Goal: Task Accomplishment & Management: Use online tool/utility

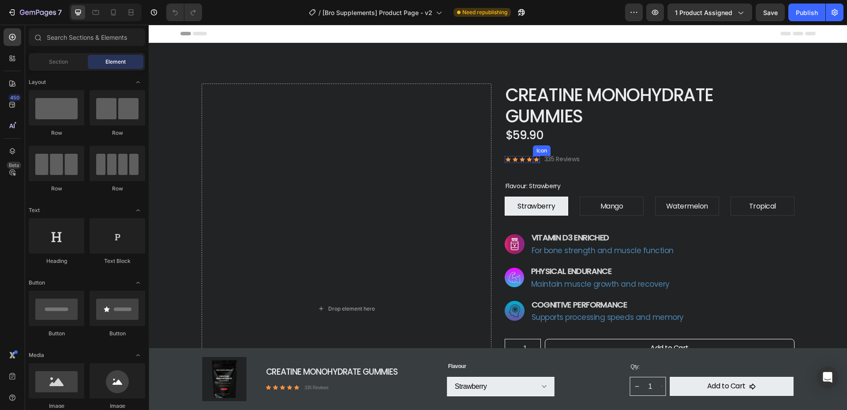
click at [534, 156] on icon at bounding box center [536, 159] width 7 height 7
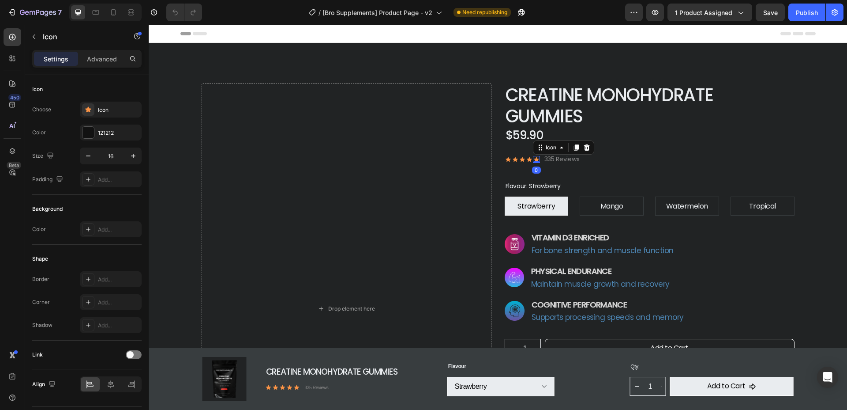
click at [538, 157] on icon at bounding box center [536, 159] width 5 height 4
click at [528, 156] on div "Icon 0" at bounding box center [529, 159] width 7 height 7
click at [536, 157] on icon at bounding box center [536, 159] width 5 height 4
click at [543, 144] on icon at bounding box center [540, 147] width 7 height 7
click at [549, 129] on div "Icon List" at bounding box center [549, 131] width 24 height 5
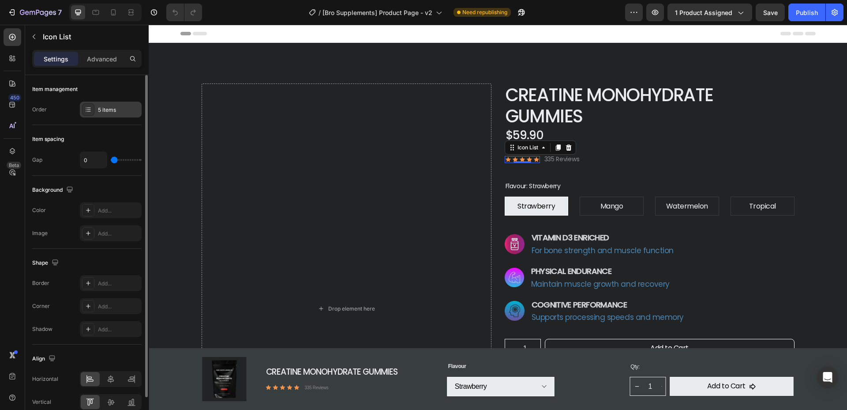
click at [92, 109] on div at bounding box center [88, 109] width 12 height 12
click at [113, 144] on div "Item spacing" at bounding box center [86, 139] width 109 height 14
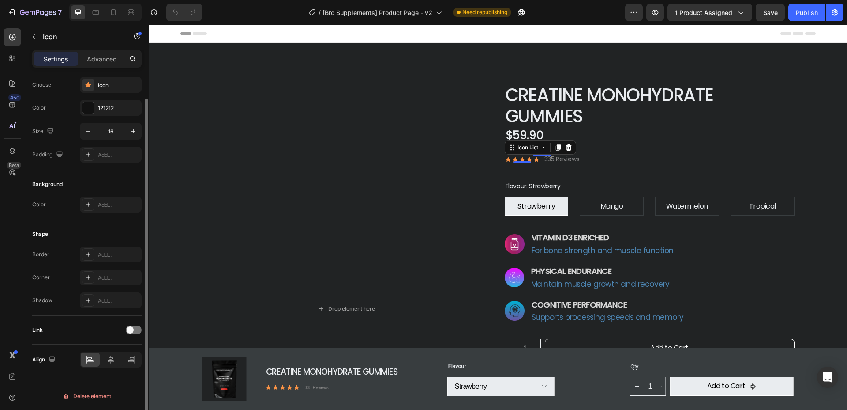
scroll to position [25, 0]
click at [537, 156] on div "Icon" at bounding box center [536, 159] width 7 height 7
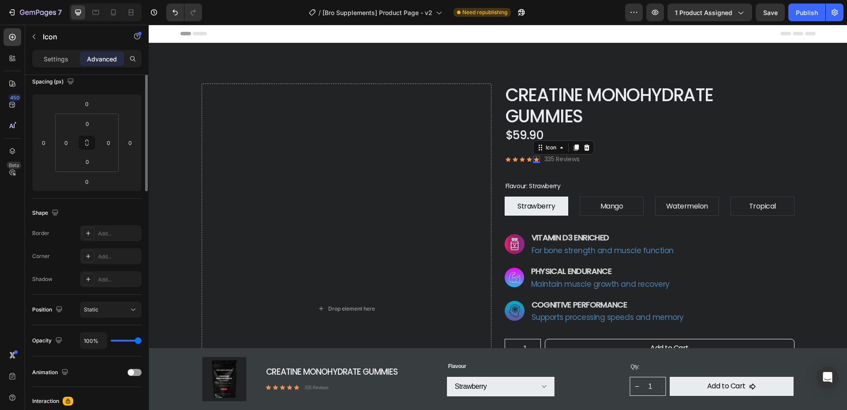
scroll to position [0, 0]
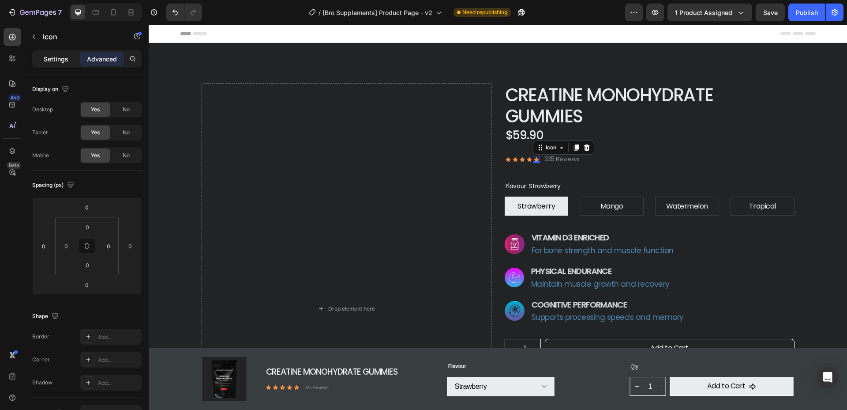
click at [45, 58] on p "Settings" at bounding box center [56, 58] width 25 height 9
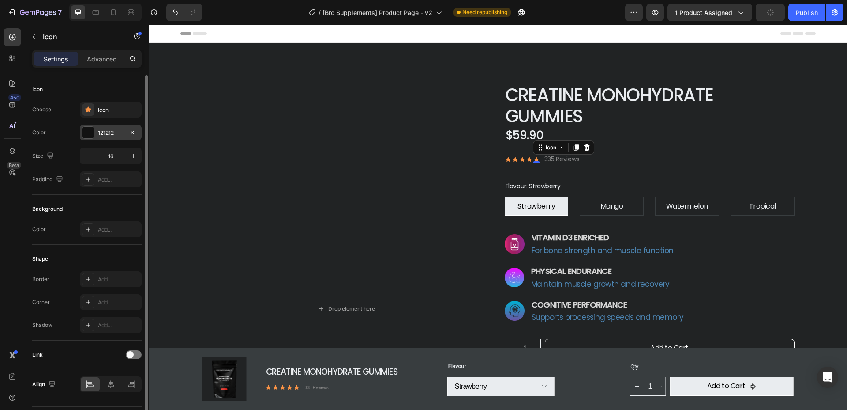
click at [91, 132] on div at bounding box center [88, 132] width 11 height 11
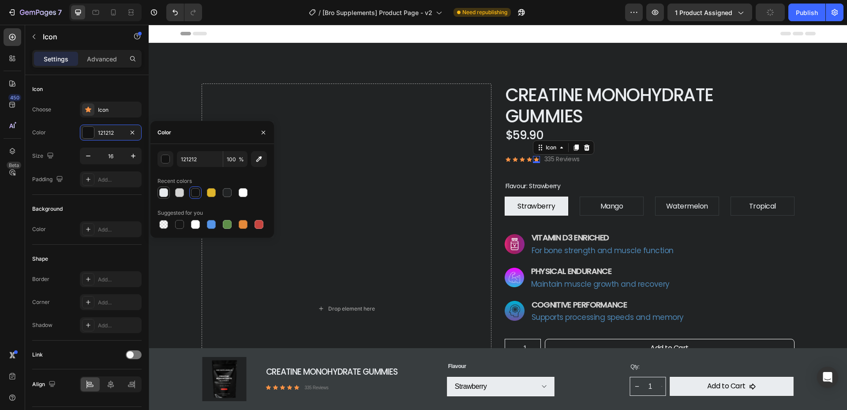
click at [169, 195] on div at bounding box center [163, 192] width 11 height 11
type input "E9ECEF"
click at [119, 210] on div "Background" at bounding box center [86, 209] width 109 height 14
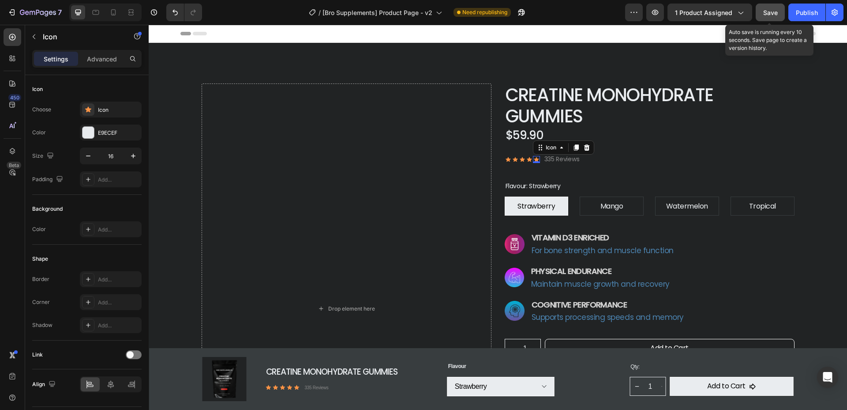
click at [779, 15] on button "Save" at bounding box center [770, 13] width 29 height 18
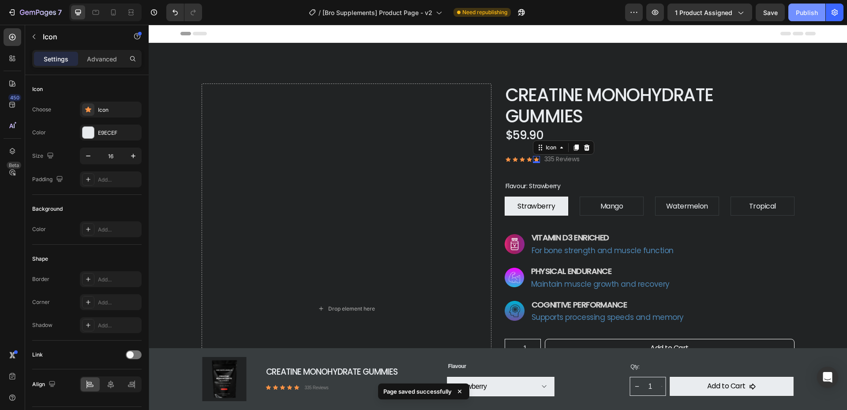
click at [805, 14] on div "Publish" at bounding box center [807, 12] width 22 height 9
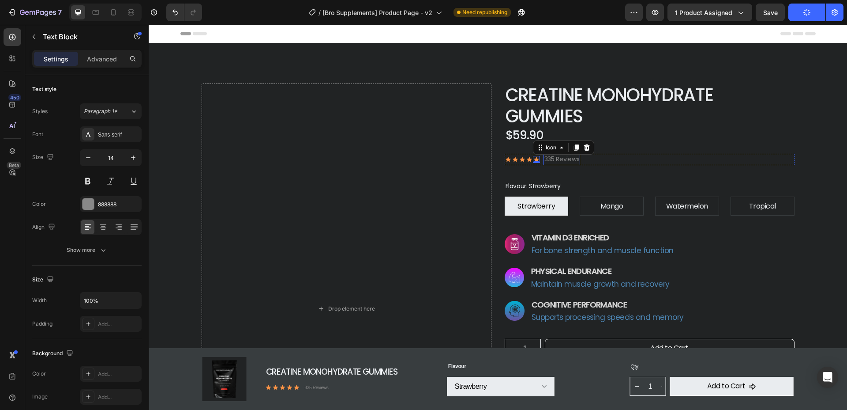
click at [554, 154] on p "335 Reviews" at bounding box center [562, 159] width 35 height 10
click at [551, 154] on p "335 Reviews" at bounding box center [562, 159] width 35 height 10
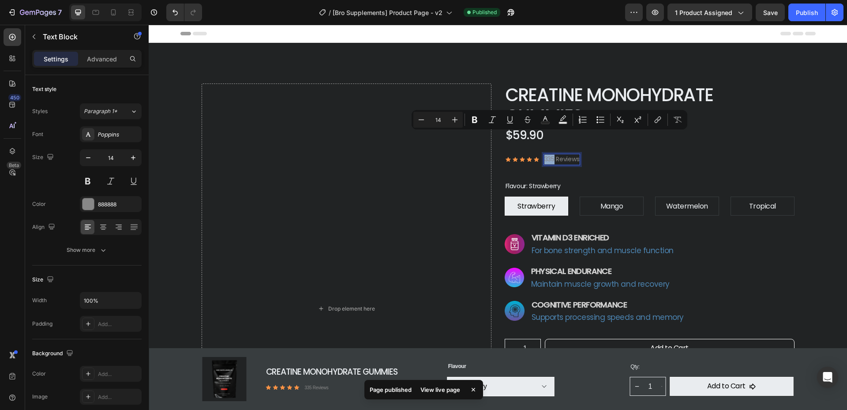
click at [555, 154] on p "335 Reviews" at bounding box center [562, 159] width 35 height 10
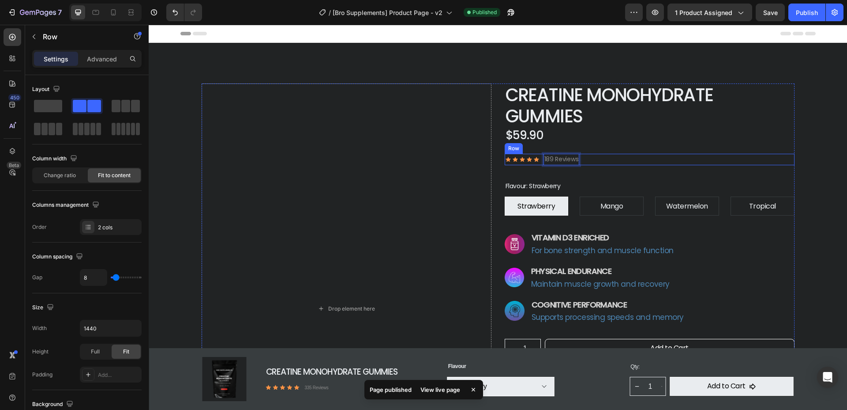
click at [655, 154] on div "Icon Icon Icon Icon Icon Icon List 189 Reviews Text Block 0 Row" at bounding box center [650, 159] width 290 height 11
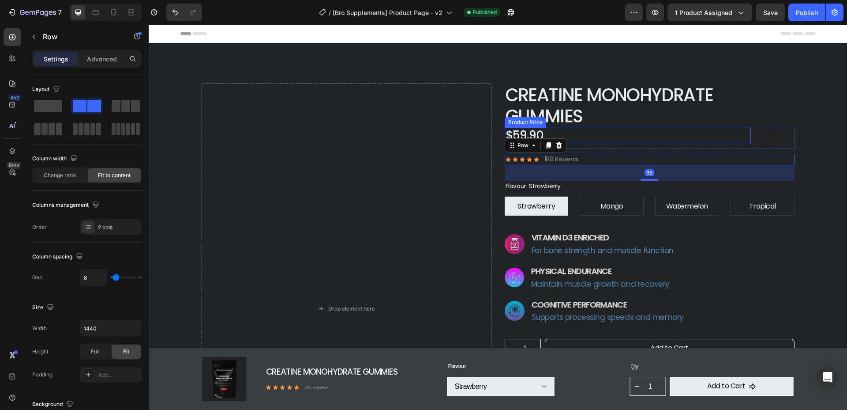
click at [677, 128] on div "$59.90" at bounding box center [628, 135] width 246 height 15
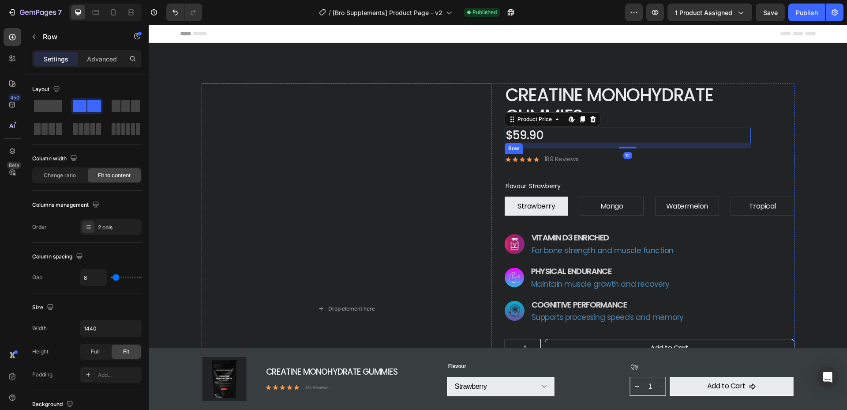
click at [689, 154] on div "Icon Icon Icon Icon Icon Icon List 189 Reviews Text Block Row" at bounding box center [650, 159] width 290 height 11
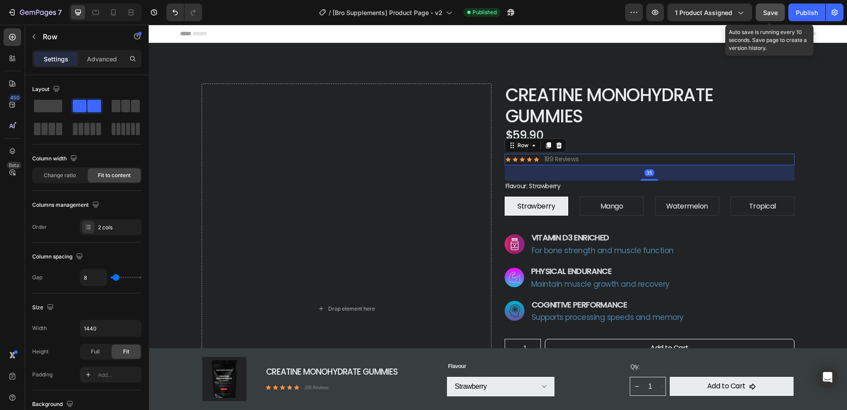
click at [766, 10] on span "Save" at bounding box center [771, 13] width 15 height 8
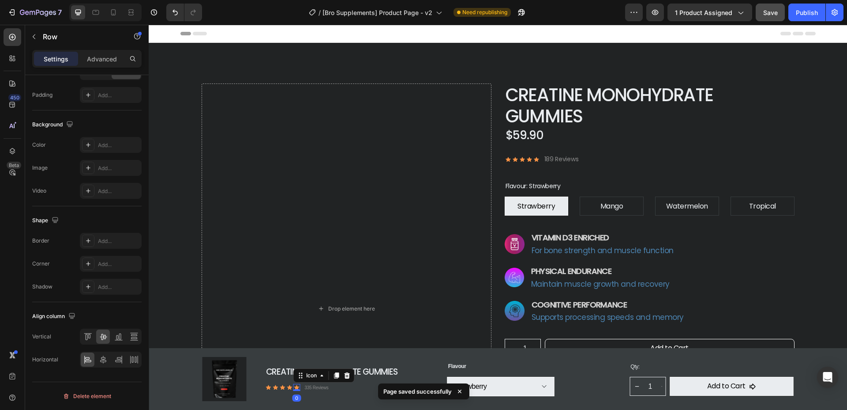
scroll to position [25, 0]
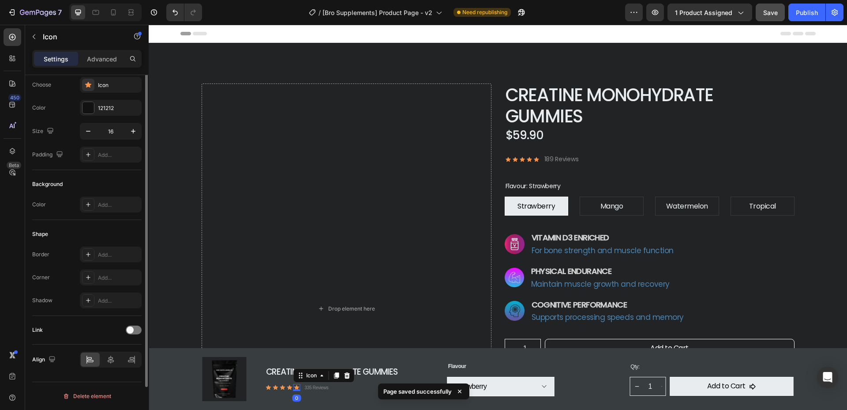
click at [297, 389] on div "Icon 0" at bounding box center [296, 387] width 7 height 7
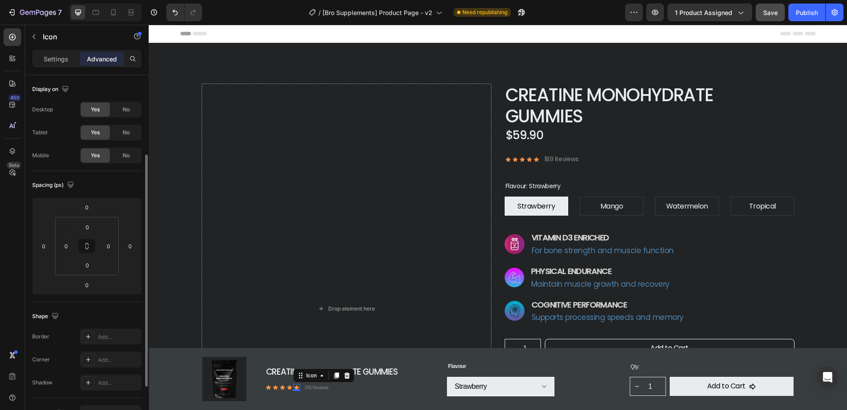
scroll to position [199, 0]
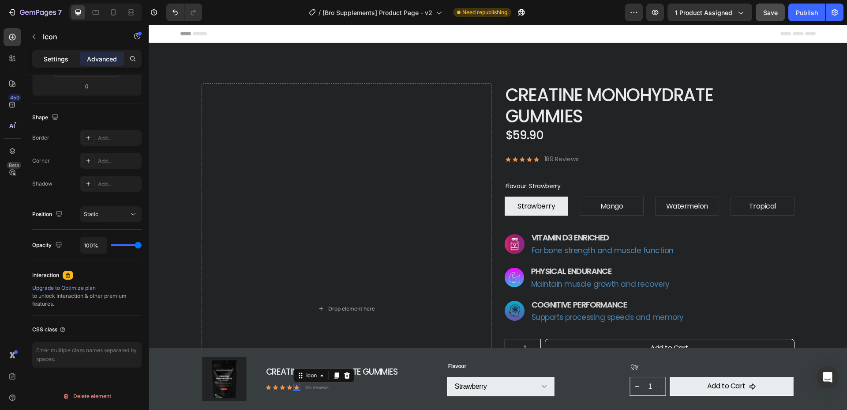
click at [54, 58] on p "Settings" at bounding box center [56, 58] width 25 height 9
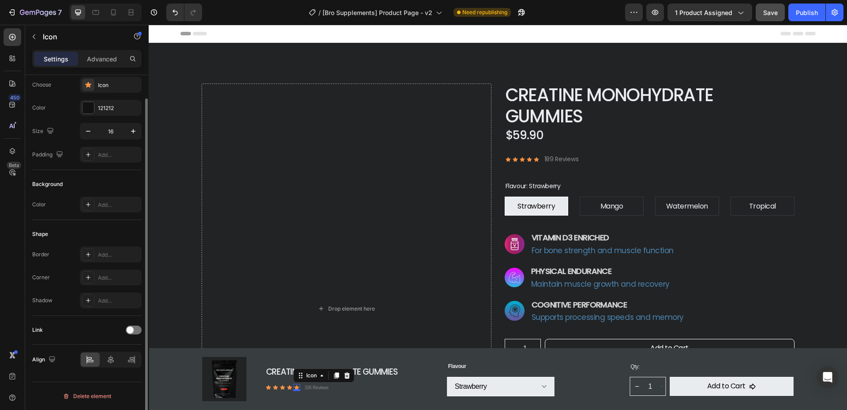
scroll to position [25, 0]
click at [91, 110] on div at bounding box center [88, 107] width 11 height 11
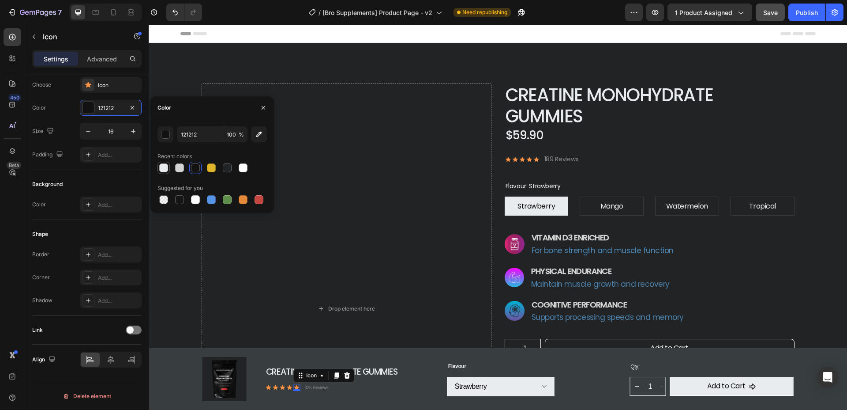
click at [164, 167] on div at bounding box center [163, 167] width 9 height 9
type input "E9ECEF"
click at [262, 107] on icon "button" at bounding box center [263, 107] width 7 height 7
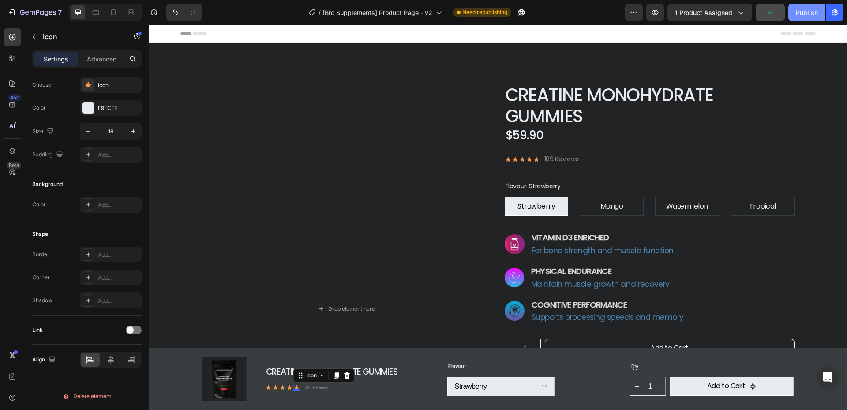
click at [803, 17] on button "Publish" at bounding box center [807, 13] width 37 height 18
click at [116, 19] on div at bounding box center [113, 12] width 14 height 14
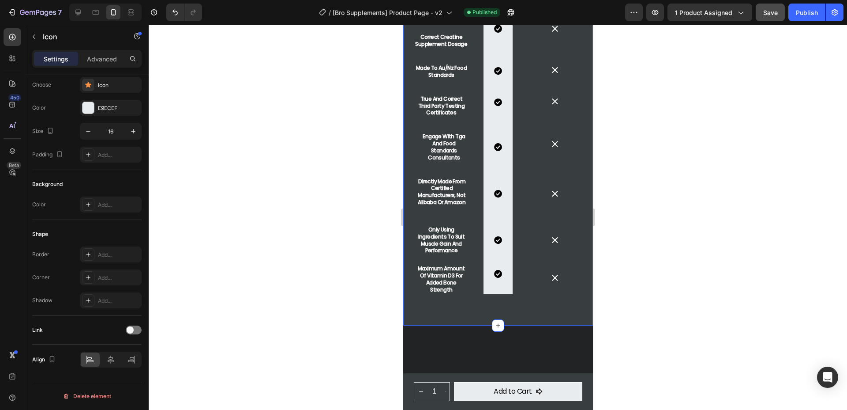
scroll to position [1616, 0]
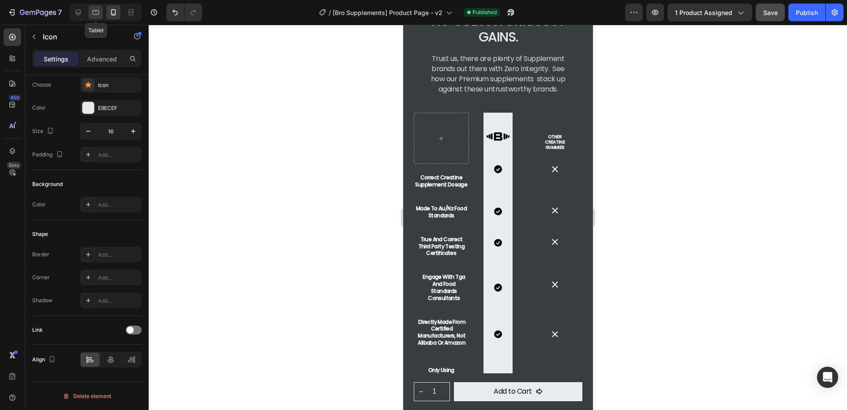
click at [99, 14] on icon at bounding box center [95, 12] width 9 height 9
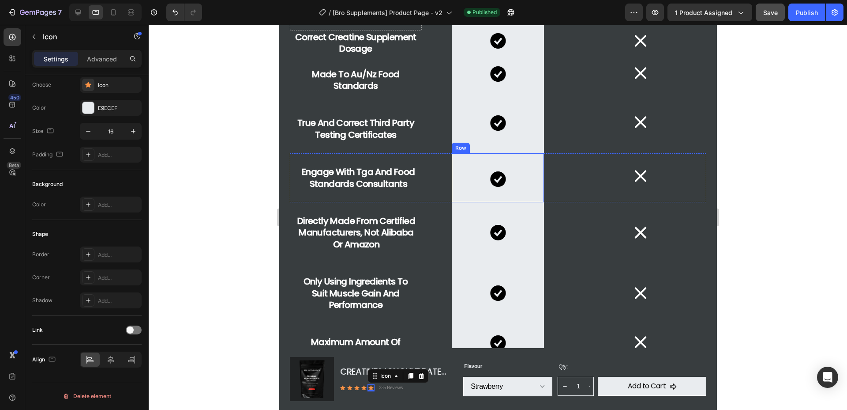
scroll to position [1674, 0]
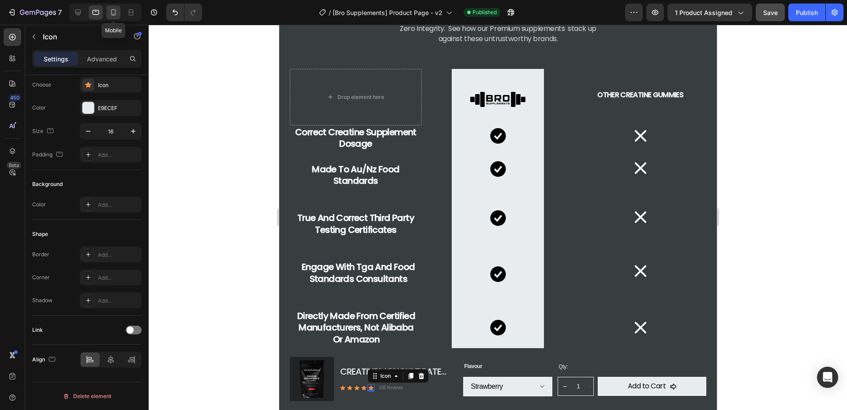
click at [115, 14] on icon at bounding box center [113, 12] width 9 height 9
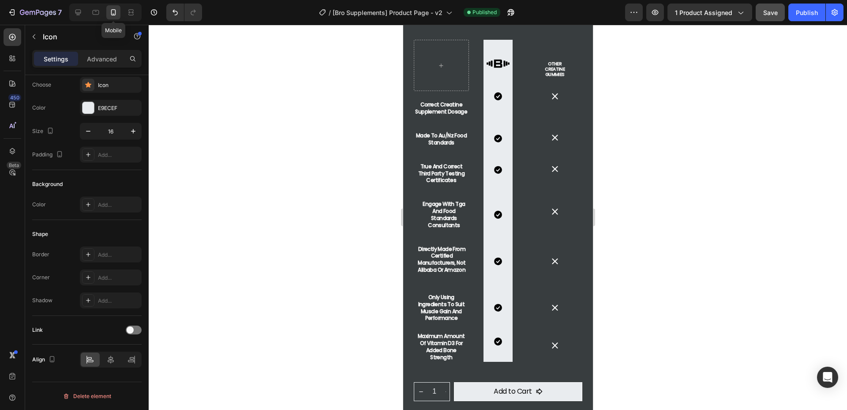
scroll to position [1659, 0]
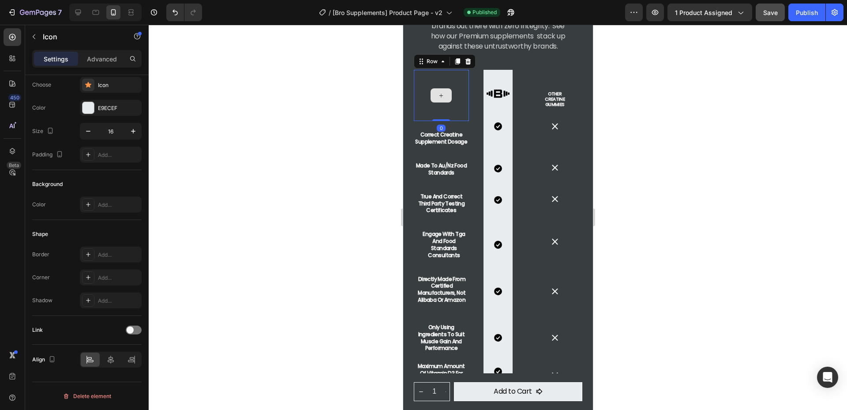
click at [451, 110] on div at bounding box center [441, 95] width 55 height 51
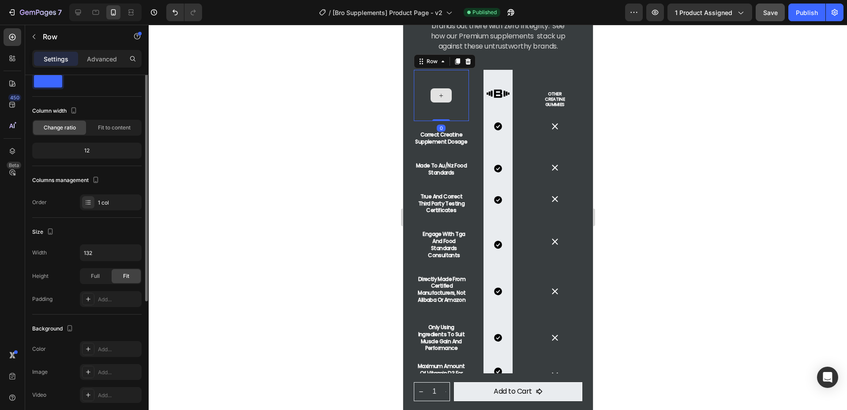
scroll to position [0, 0]
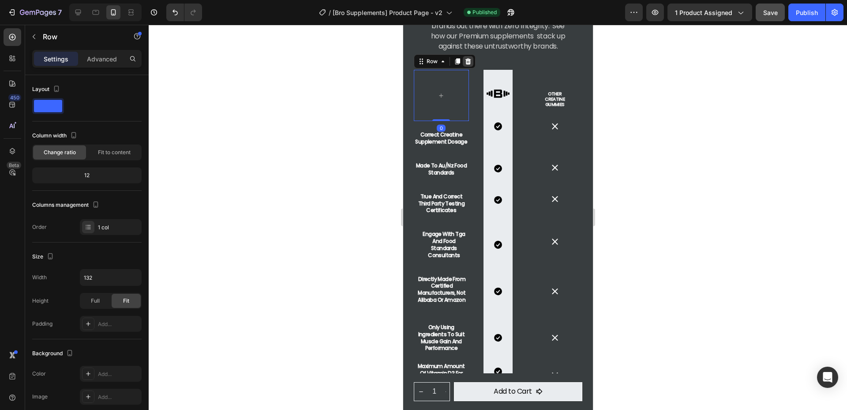
click at [470, 61] on icon at bounding box center [468, 61] width 6 height 6
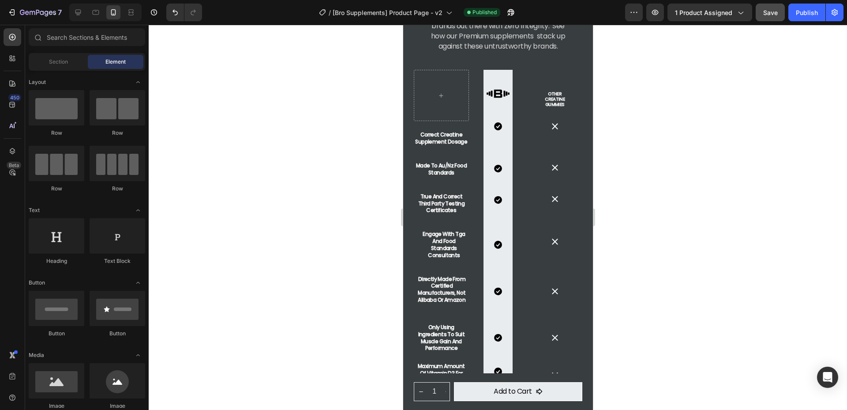
click at [683, 152] on div at bounding box center [498, 217] width 699 height 385
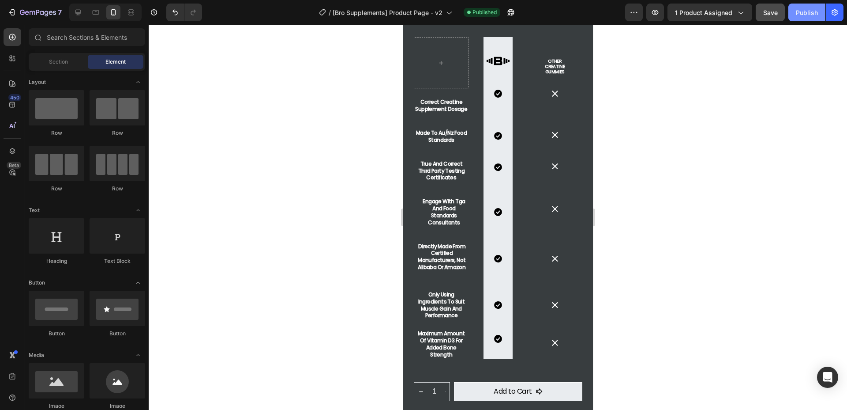
click at [812, 14] on div "Publish" at bounding box center [807, 12] width 22 height 9
click at [556, 94] on img at bounding box center [554, 93] width 11 height 11
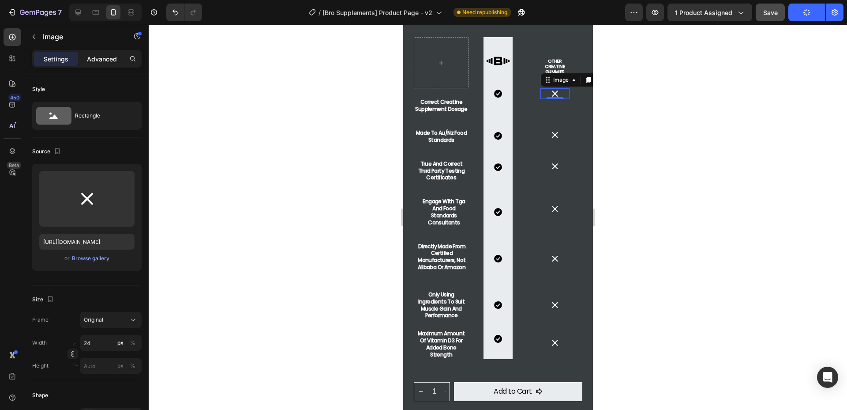
click at [96, 54] on p "Advanced" at bounding box center [102, 58] width 30 height 9
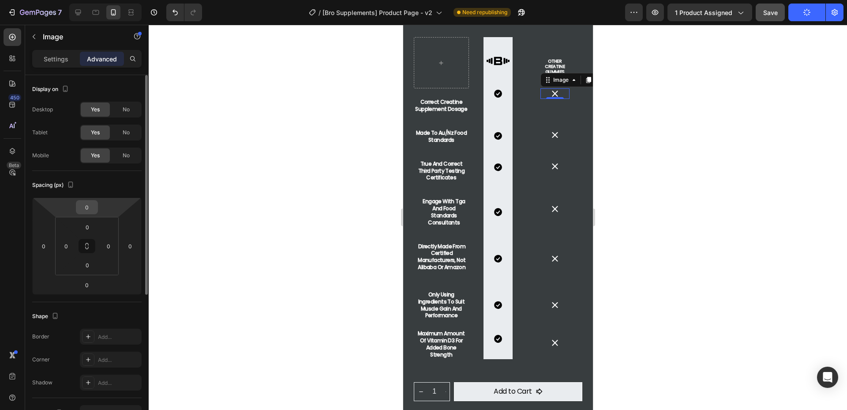
click at [91, 207] on input "0" at bounding box center [87, 206] width 18 height 13
type input "22"
click at [700, 311] on div at bounding box center [498, 217] width 699 height 385
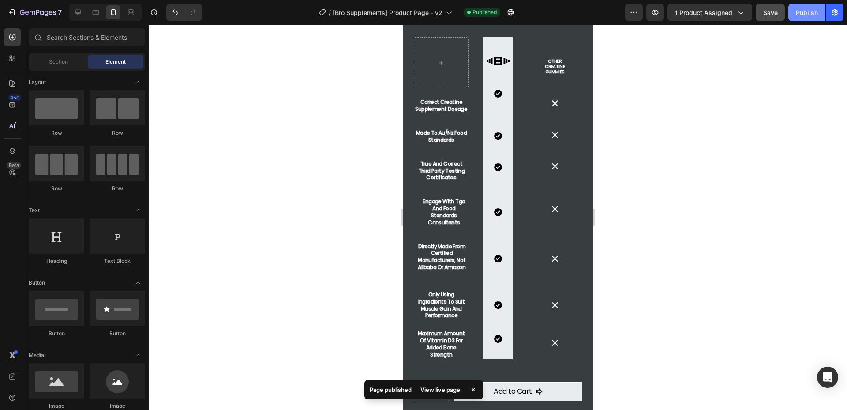
click at [809, 16] on div "Publish" at bounding box center [807, 12] width 22 height 9
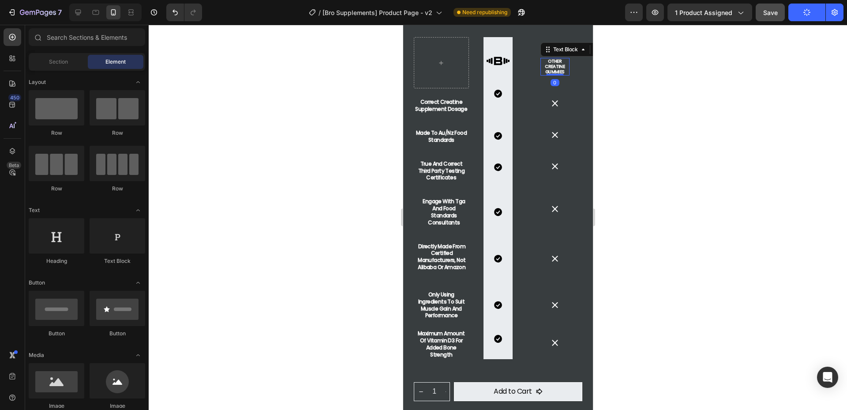
click at [557, 63] on p "Other Creatine Gummies" at bounding box center [554, 67] width 27 height 16
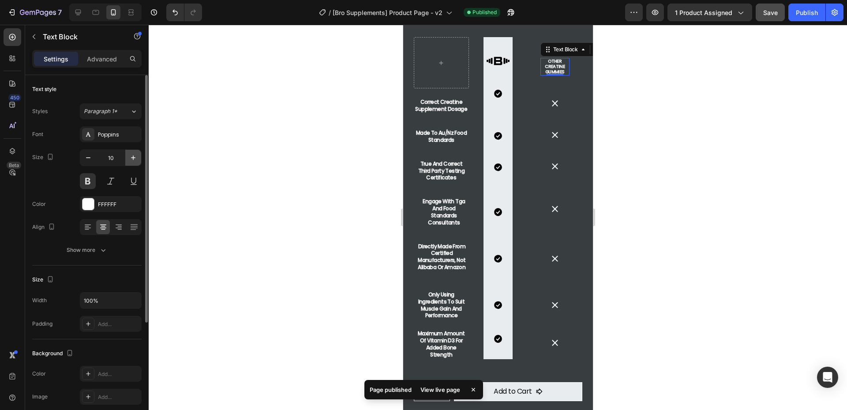
click at [132, 158] on icon "button" at bounding box center [133, 157] width 9 height 9
type input "12"
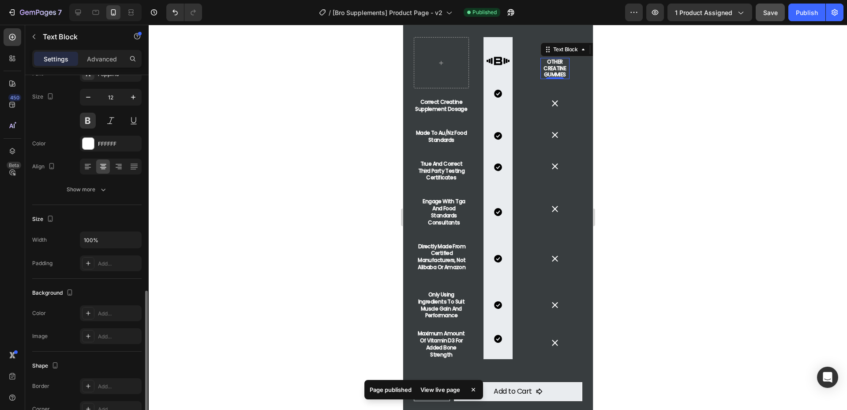
scroll to position [163, 0]
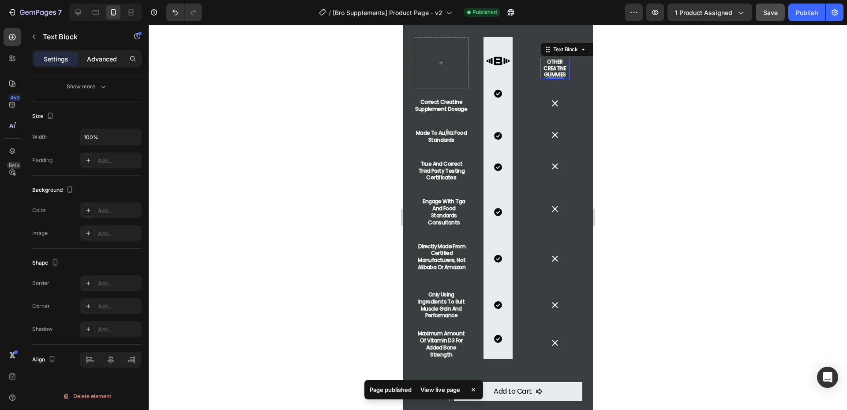
click at [108, 58] on p "Advanced" at bounding box center [102, 58] width 30 height 9
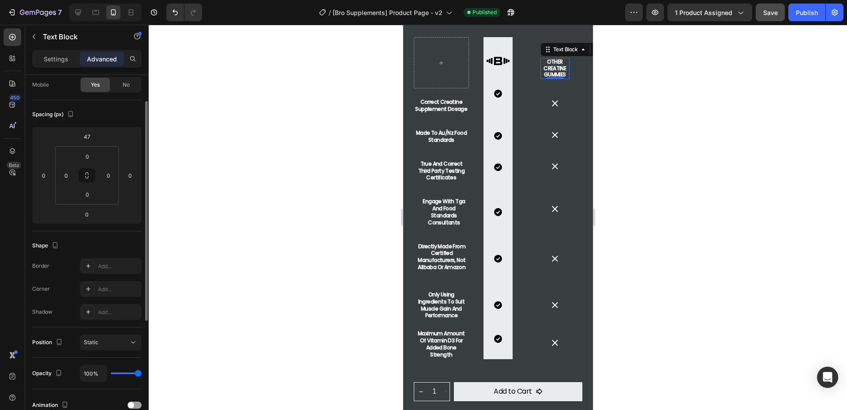
scroll to position [60, 0]
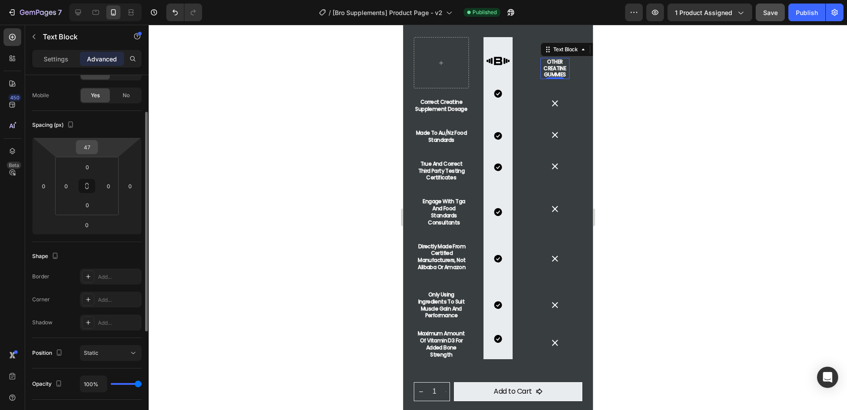
click at [85, 146] on input "47" at bounding box center [87, 146] width 18 height 13
type input "2"
type input "31"
click at [752, 204] on div at bounding box center [498, 217] width 699 height 385
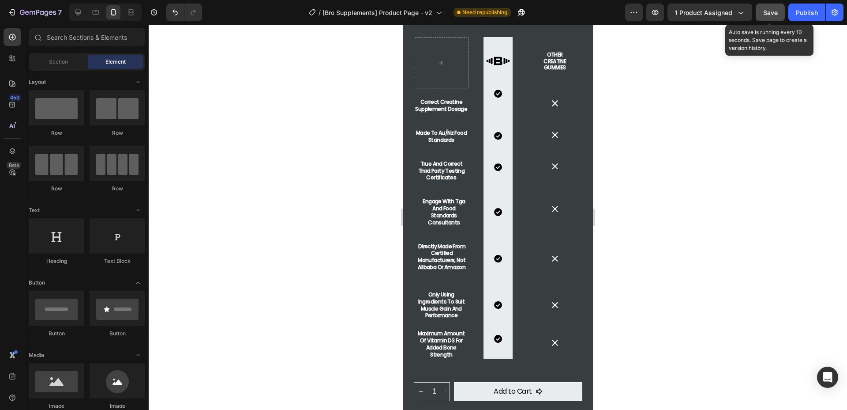
click at [775, 14] on span "Save" at bounding box center [771, 13] width 15 height 8
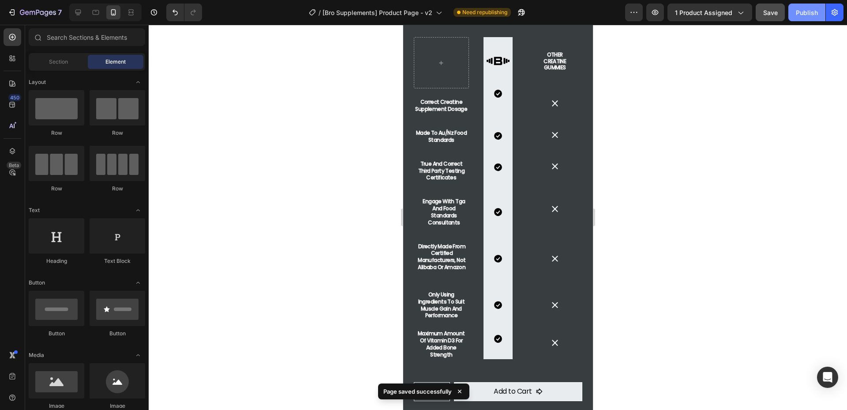
click at [808, 11] on div "Publish" at bounding box center [807, 12] width 22 height 9
click at [810, 4] on button "Publish" at bounding box center [807, 13] width 37 height 18
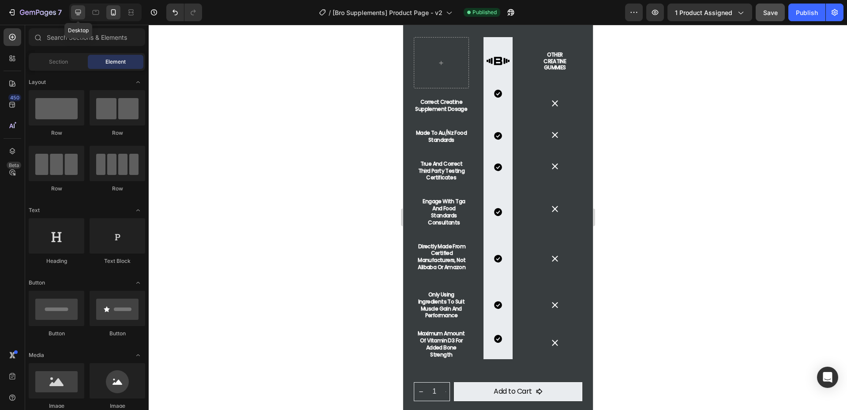
click at [76, 13] on icon at bounding box center [78, 13] width 6 height 6
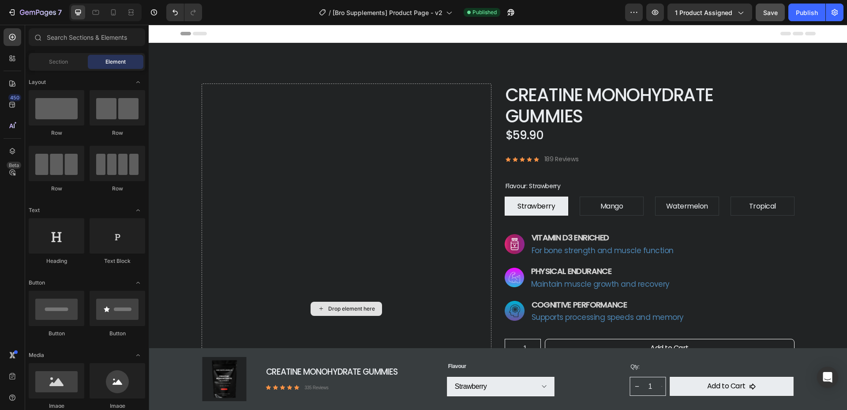
scroll to position [112, 0]
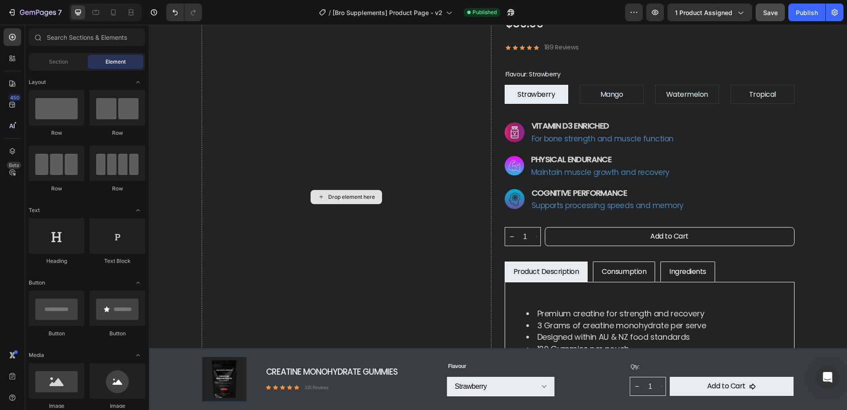
click at [349, 135] on div "Drop element here" at bounding box center [347, 197] width 290 height 450
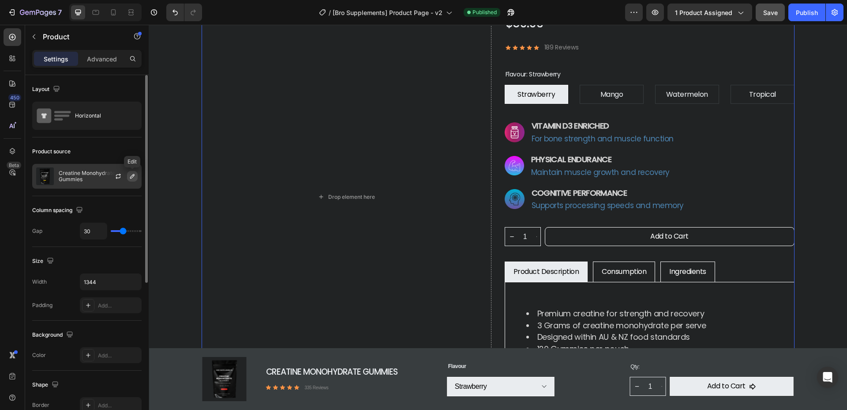
click at [134, 178] on icon "button" at bounding box center [132, 176] width 7 height 7
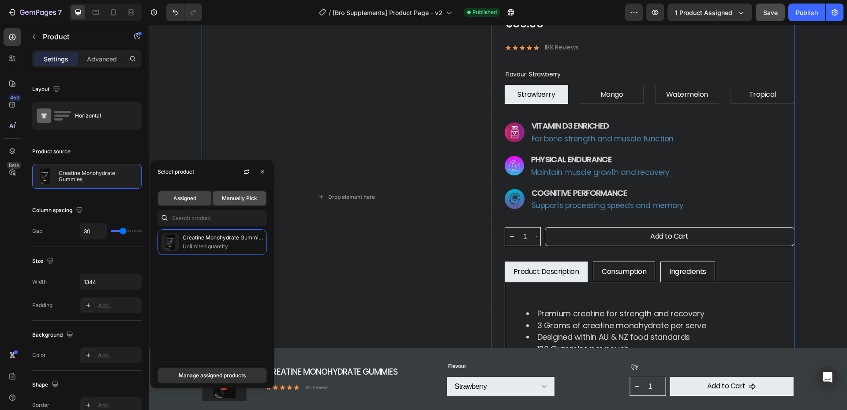
click at [257, 201] on span "Manually Pick" at bounding box center [239, 198] width 35 height 8
click at [192, 200] on span "Assigned" at bounding box center [184, 198] width 23 height 8
click at [235, 377] on div "Manage assigned products" at bounding box center [212, 375] width 67 height 8
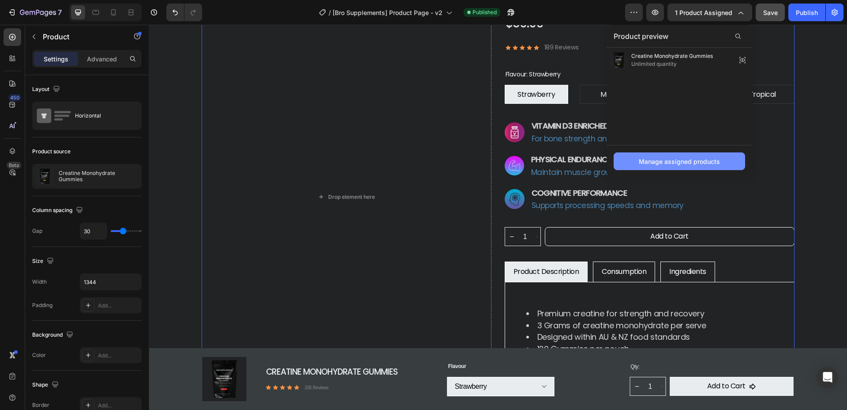
click at [669, 161] on div "Manage assigned products" at bounding box center [679, 161] width 81 height 9
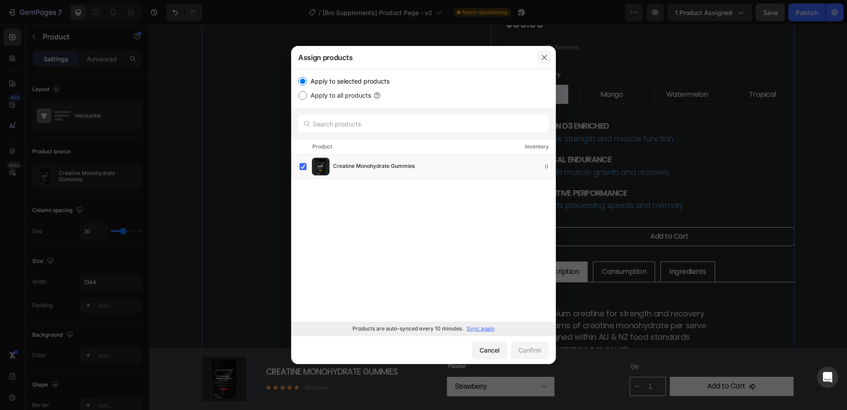
click at [545, 56] on icon "button" at bounding box center [544, 57] width 7 height 7
